Goal: Information Seeking & Learning: Learn about a topic

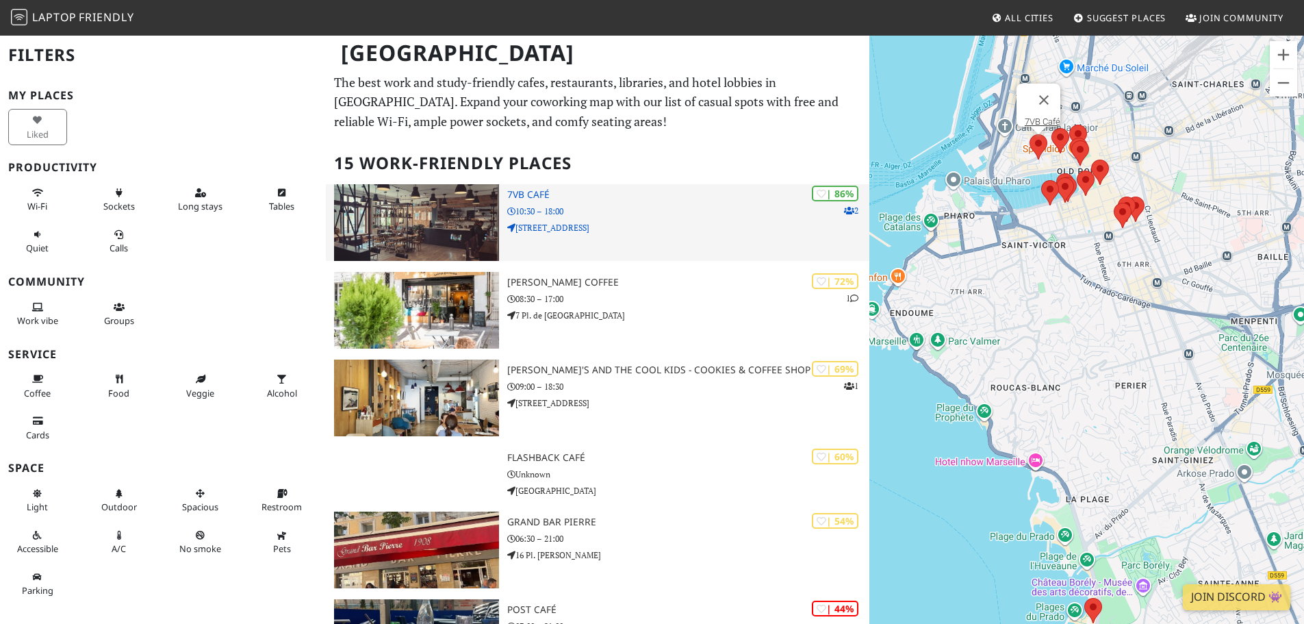
click at [581, 191] on h3 "7VB Café" at bounding box center [688, 195] width 362 height 12
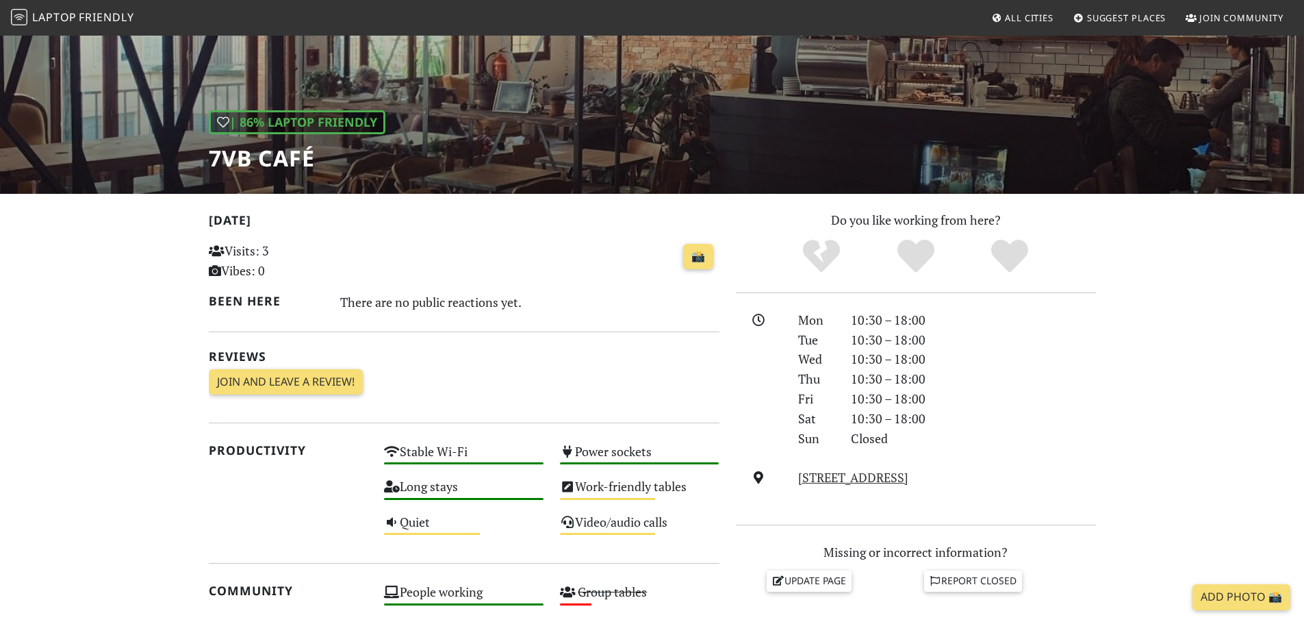
scroll to position [137, 0]
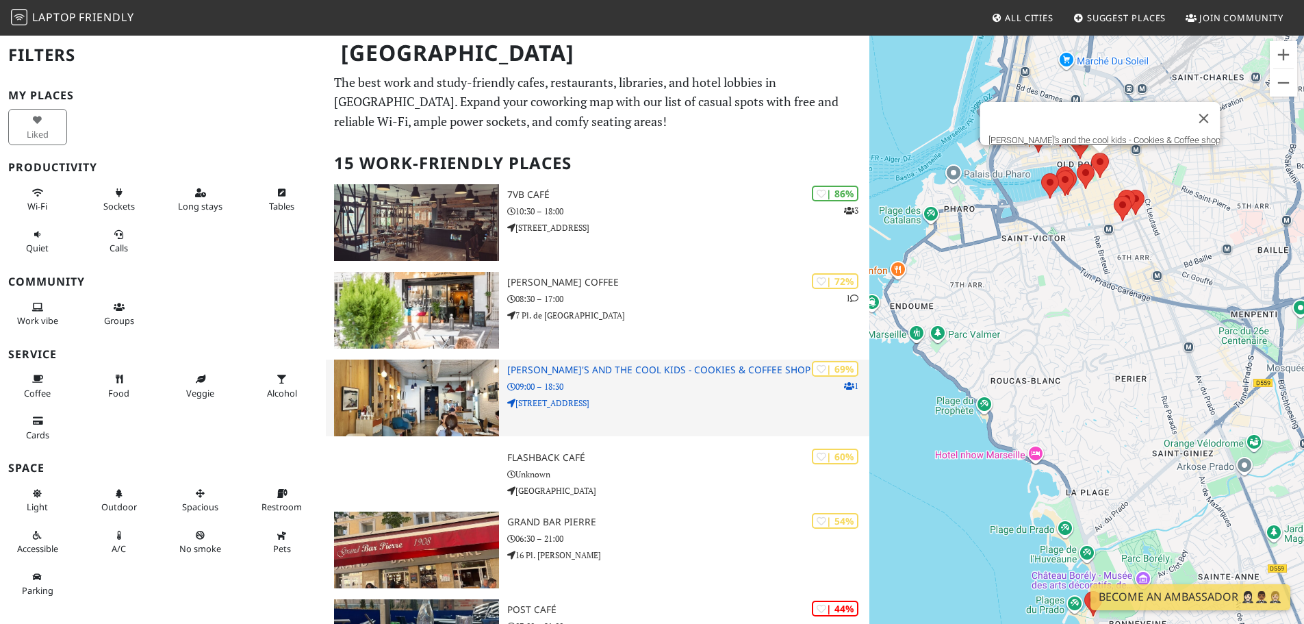
click at [603, 373] on h3 "[PERSON_NAME]'s and the cool kids - Cookies & Coffee shop" at bounding box center [688, 370] width 362 height 12
